Goal: Complete application form

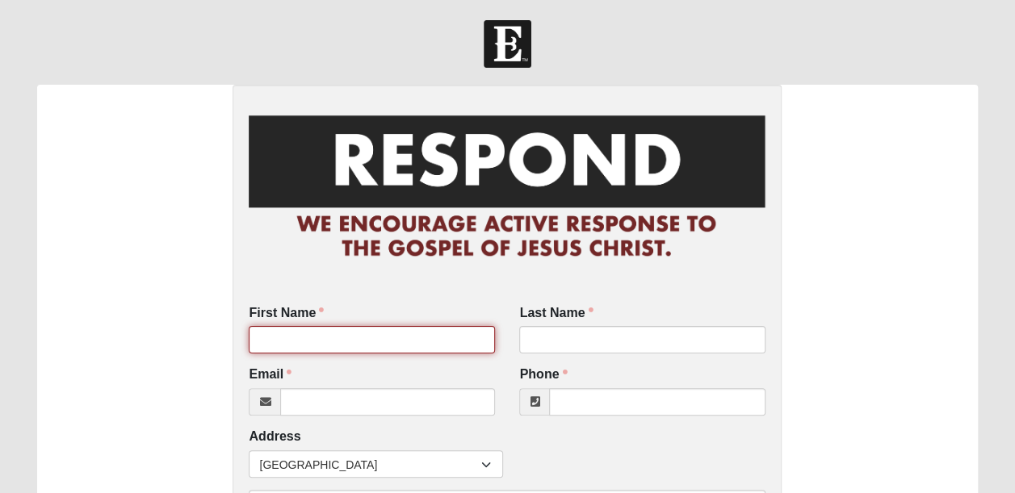
click at [379, 333] on input "First Name" at bounding box center [372, 339] width 246 height 27
type input "[PERSON_NAME]"
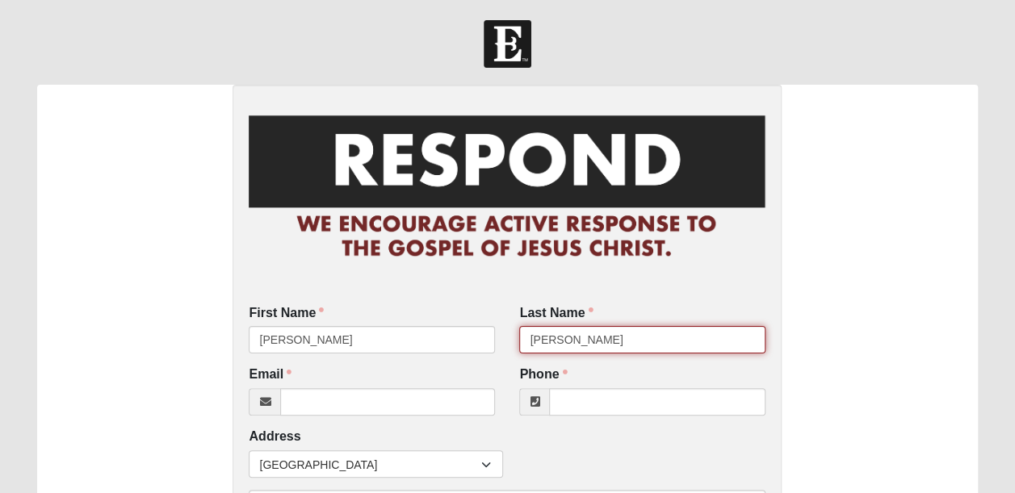
type input "[PERSON_NAME]"
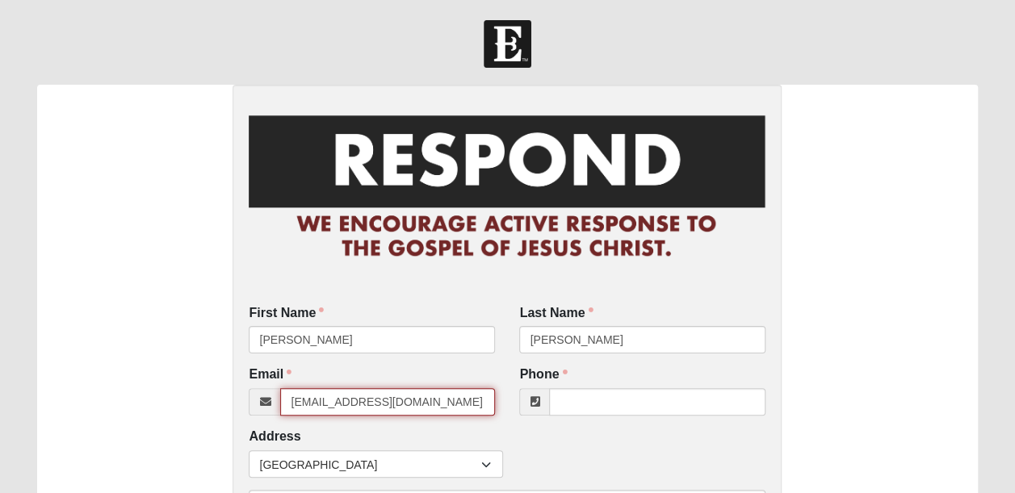
type input "[EMAIL_ADDRESS][DOMAIN_NAME]"
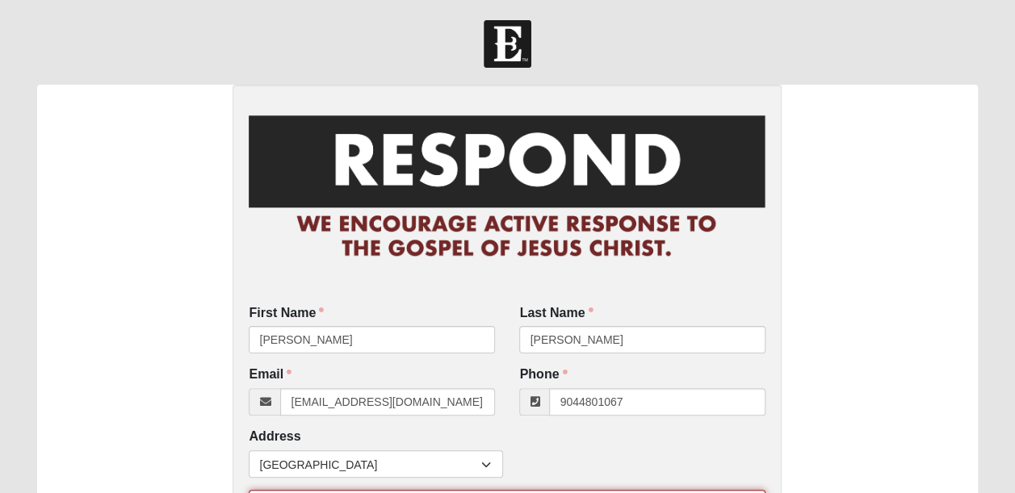
type input "[PHONE_NUMBER]"
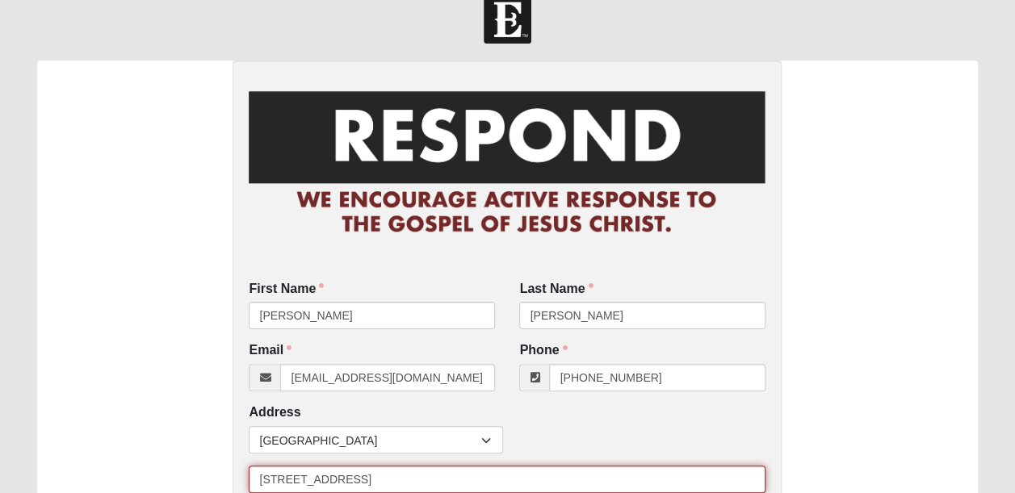
type input "[STREET_ADDRESS]"
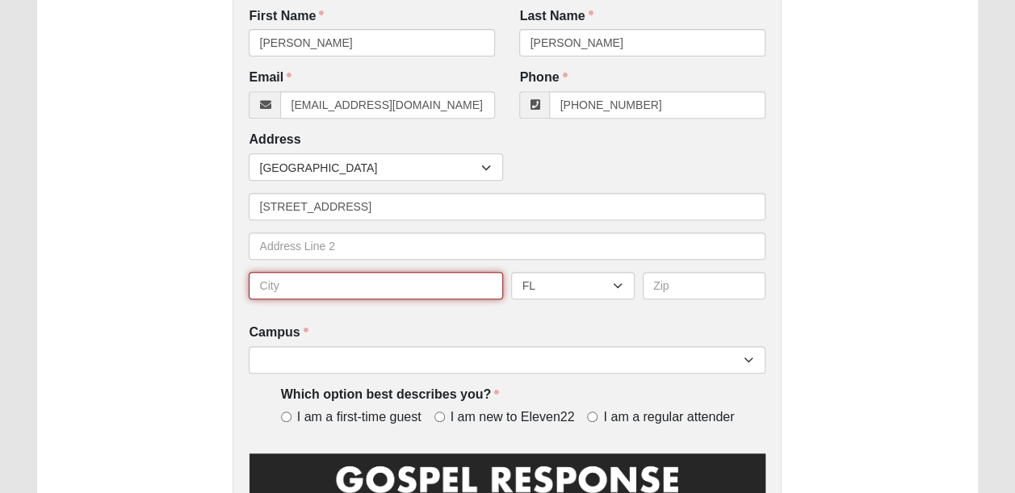
click at [403, 282] on input "text" at bounding box center [376, 285] width 254 height 27
type input "pv"
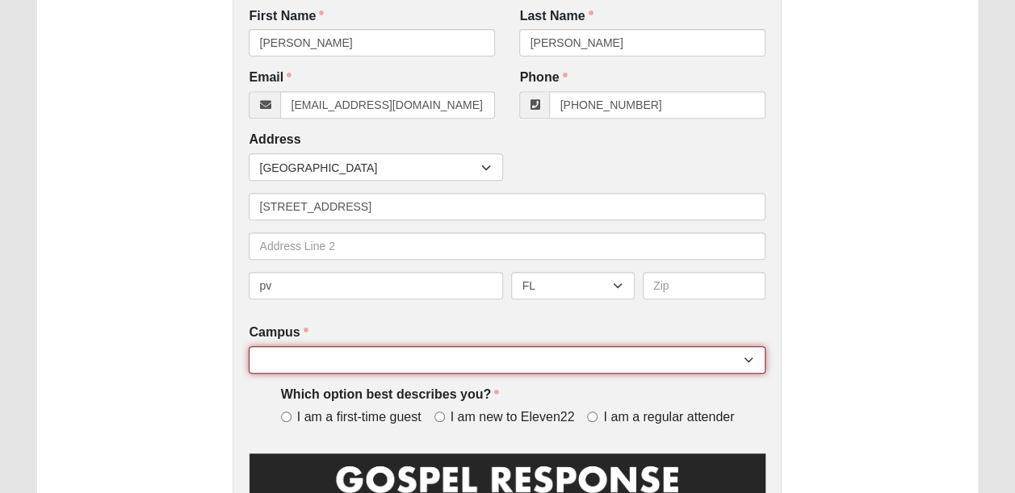
click at [429, 358] on select "[GEOGRAPHIC_DATA] [GEOGRAPHIC_DATA] (Coming Soon) Eleven22 Online [PERSON_NAME]…" at bounding box center [507, 359] width 517 height 27
select select "16"
click at [249, 346] on select "[GEOGRAPHIC_DATA] [GEOGRAPHIC_DATA] (Coming Soon) Eleven22 Online [PERSON_NAME]…" at bounding box center [507, 359] width 517 height 27
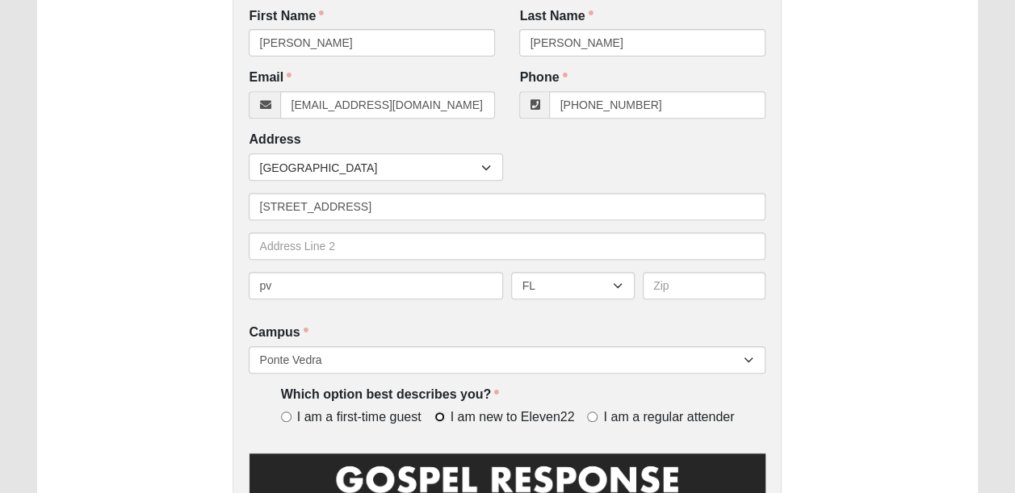
click at [436, 420] on input "I am new to Eleven22" at bounding box center [439, 417] width 10 height 10
radio input "true"
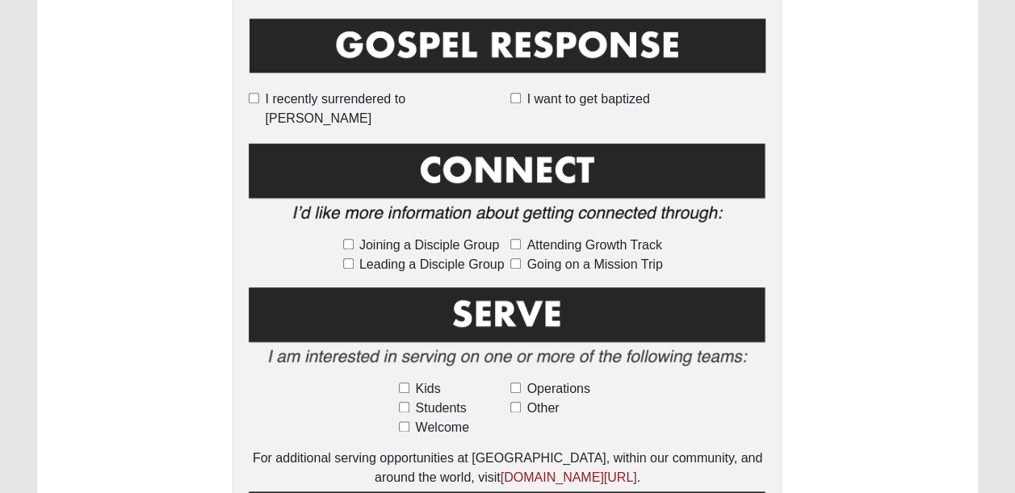
scroll to position [734, 0]
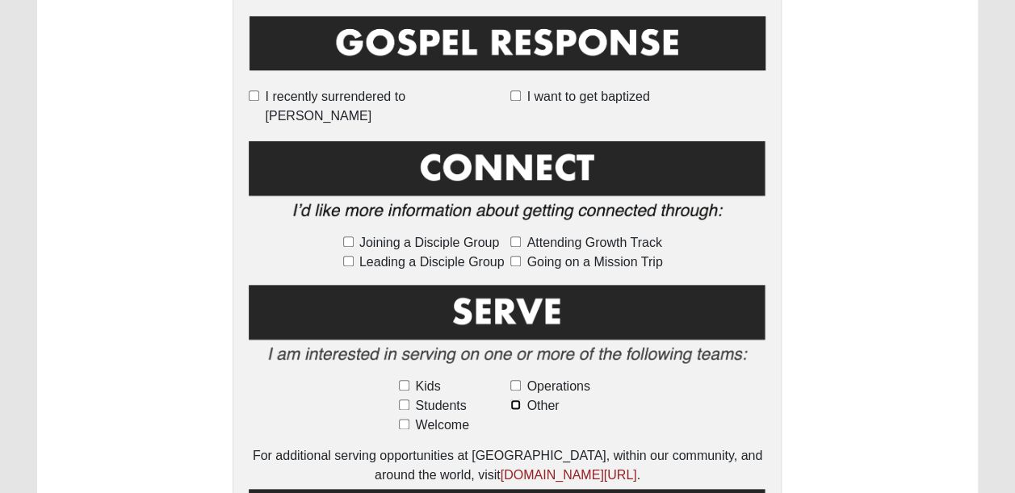
click at [517, 400] on input "Other" at bounding box center [515, 405] width 10 height 10
checkbox input "true"
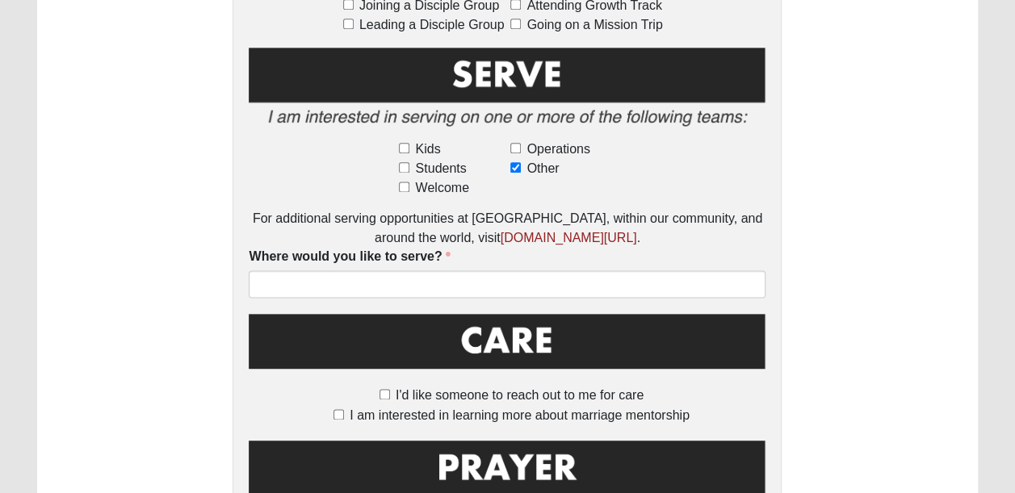
scroll to position [980, 0]
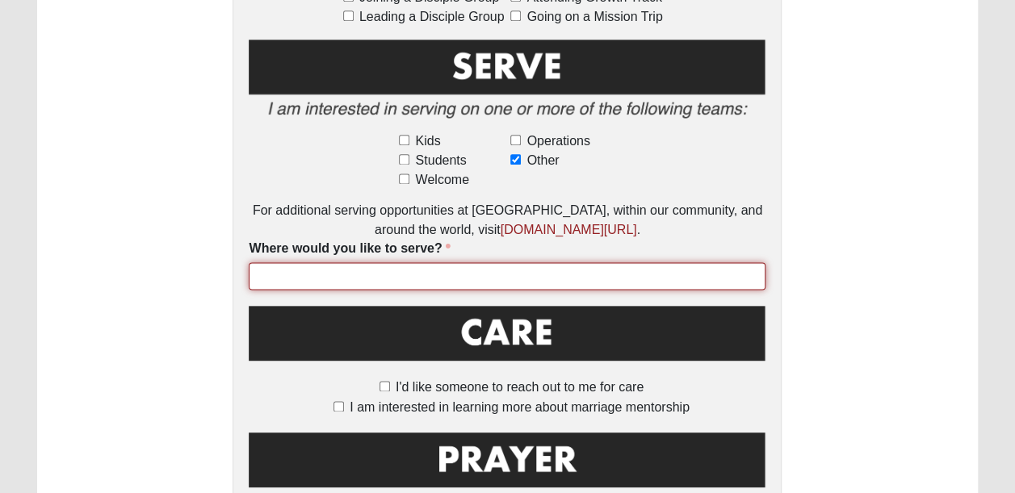
click at [586, 262] on input "Where would you like to serve?" at bounding box center [507, 275] width 517 height 27
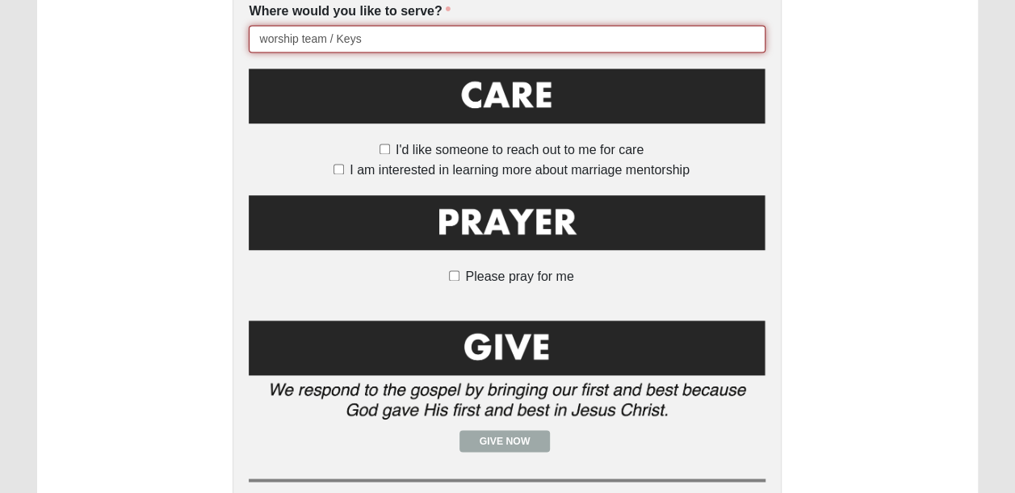
scroll to position [1251, 0]
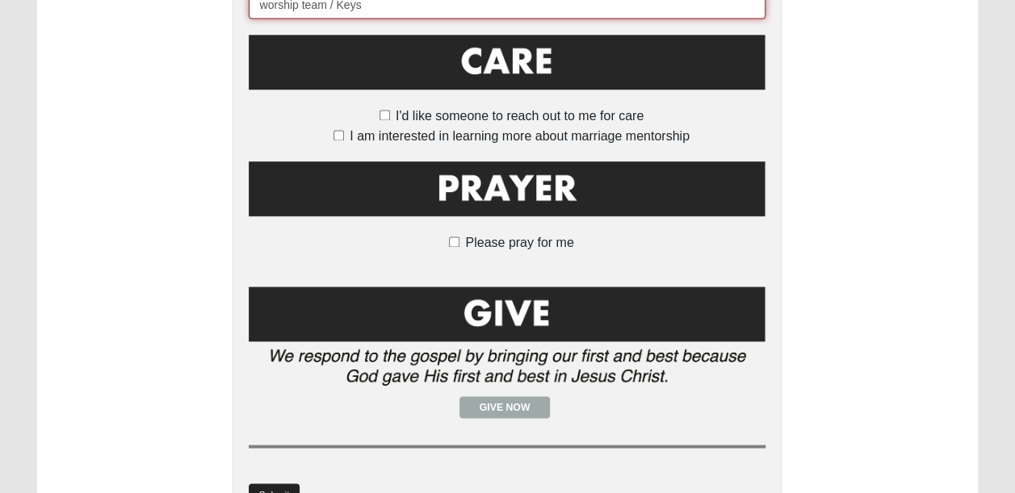
type input "worship team / Keys"
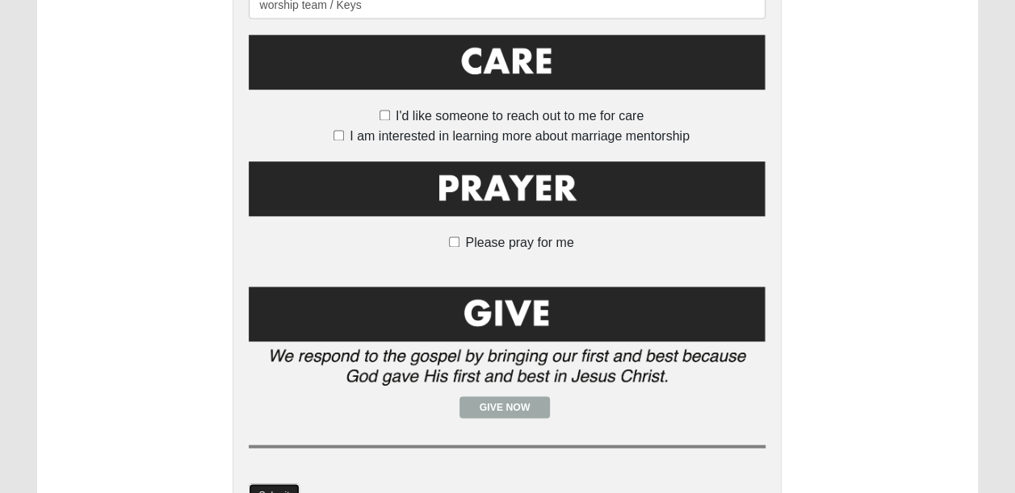
click at [282, 483] on link "Submit" at bounding box center [274, 494] width 50 height 23
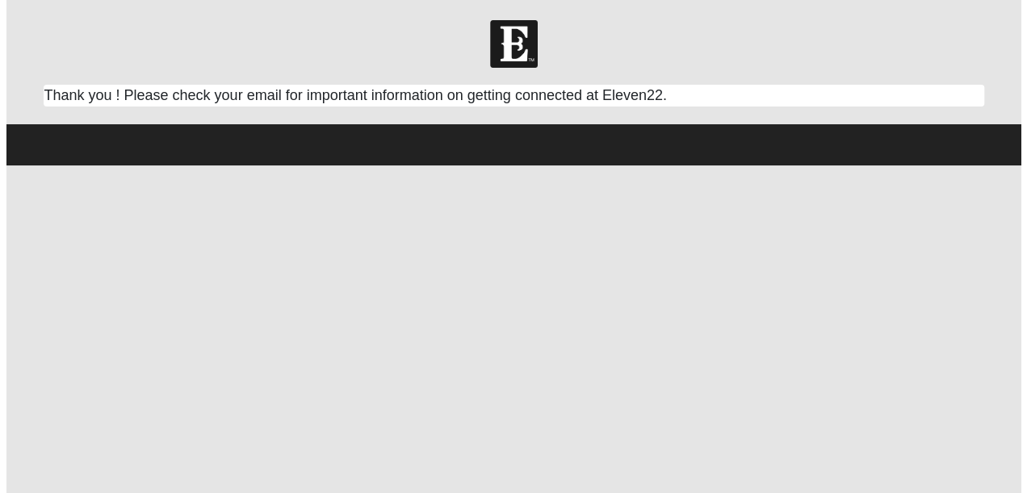
scroll to position [0, 0]
